Goal: Find contact information: Find contact information

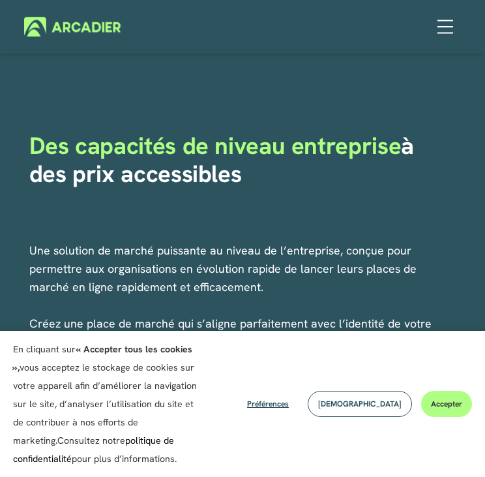
click at [445, 405] on button "Accepter" at bounding box center [446, 403] width 51 height 26
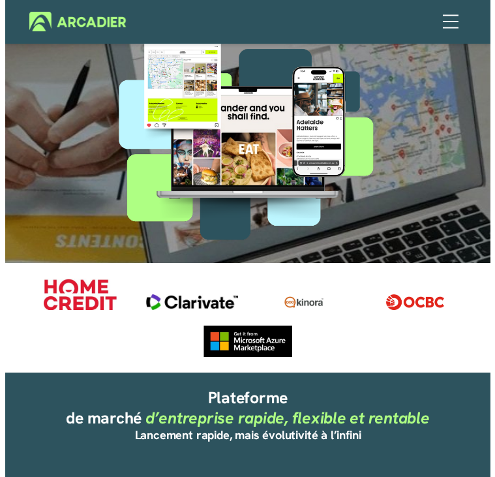
scroll to position [456, 0]
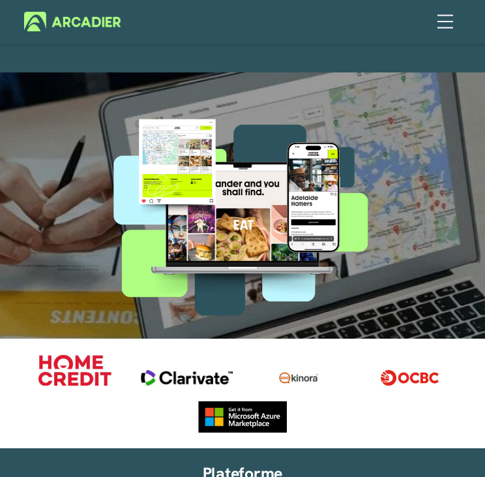
click at [445, 14] on div at bounding box center [445, 21] width 23 height 23
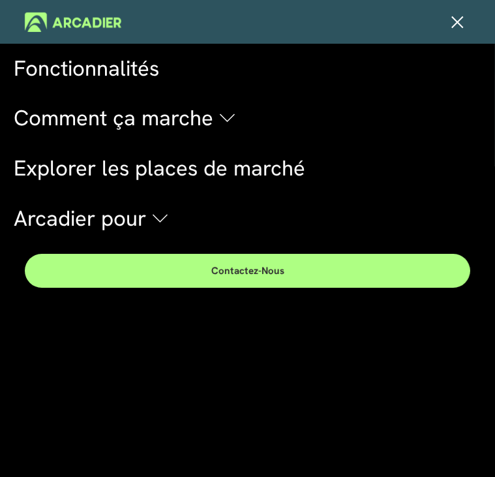
click at [175, 213] on link "Dossier: Arcadier pour" at bounding box center [247, 218] width 467 height 37
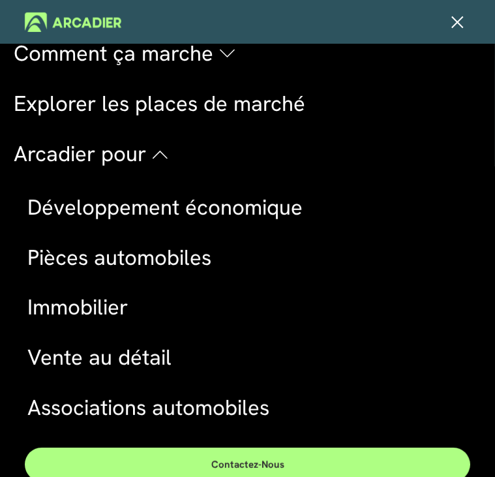
scroll to position [65, 0]
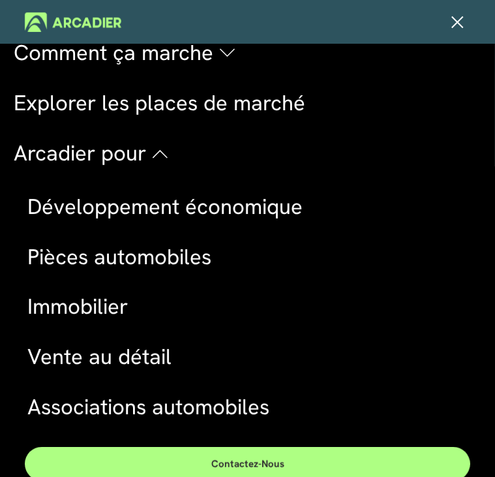
click at [156, 153] on link "Dossier: Arcadier pour" at bounding box center [247, 153] width 467 height 37
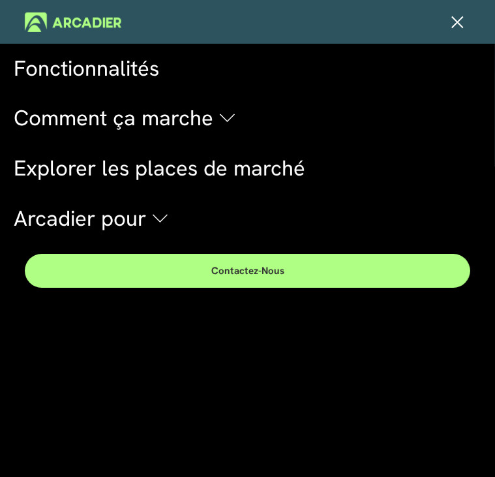
scroll to position [0, 0]
click at [204, 174] on link "Explorer les places de marché" at bounding box center [247, 168] width 467 height 37
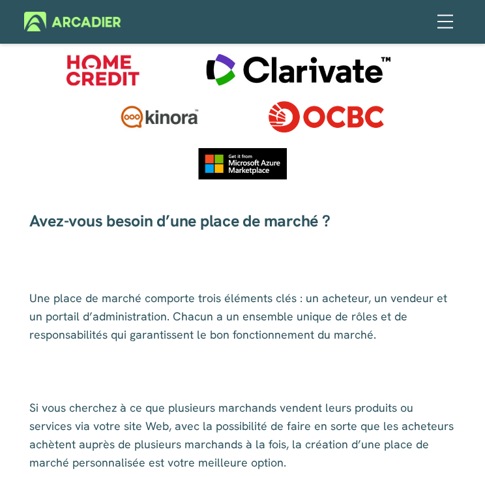
scroll to position [587, 0]
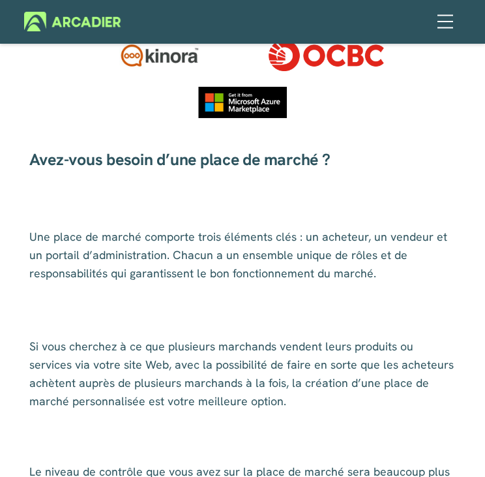
click at [87, 19] on img at bounding box center [72, 22] width 96 height 20
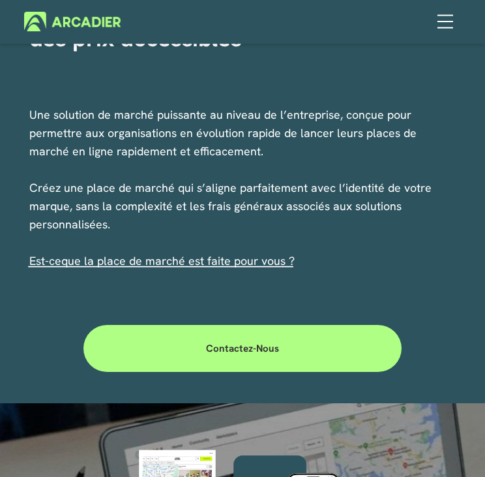
scroll to position [65, 0]
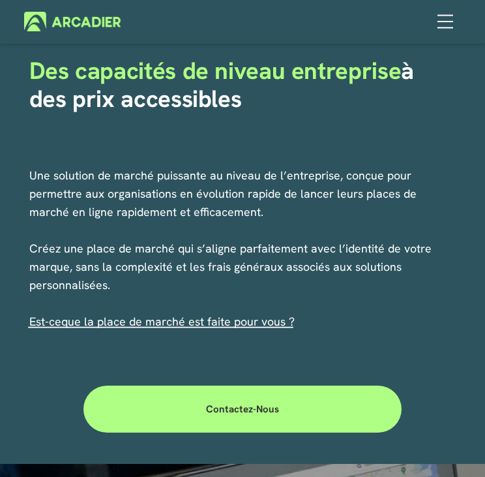
click at [248, 420] on link "Contactez-nous" at bounding box center [242, 408] width 318 height 47
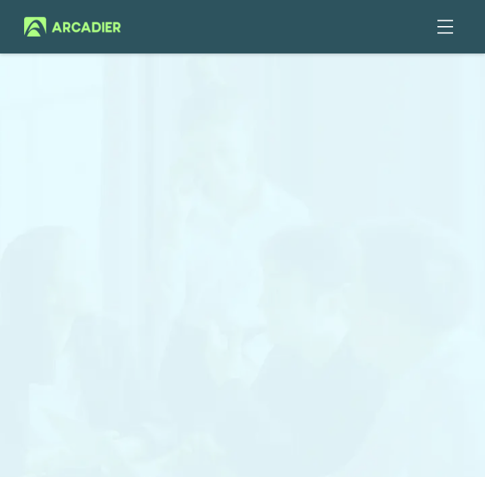
scroll to position [326, 0]
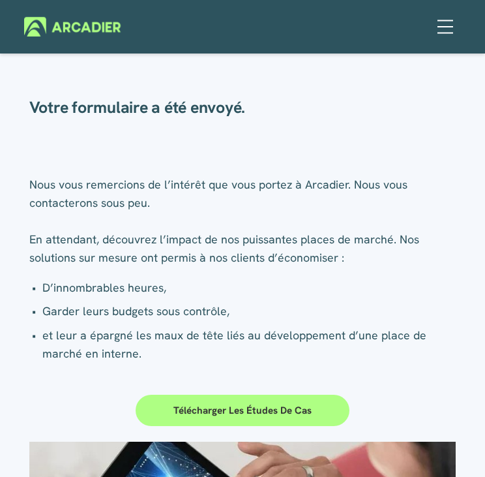
click at [186, 252] on p "Nous vous remercions de l’intérêt que vous portez à Arcadier. Nous vous contact…" at bounding box center [242, 220] width 427 height 91
